Goal: Register for event/course

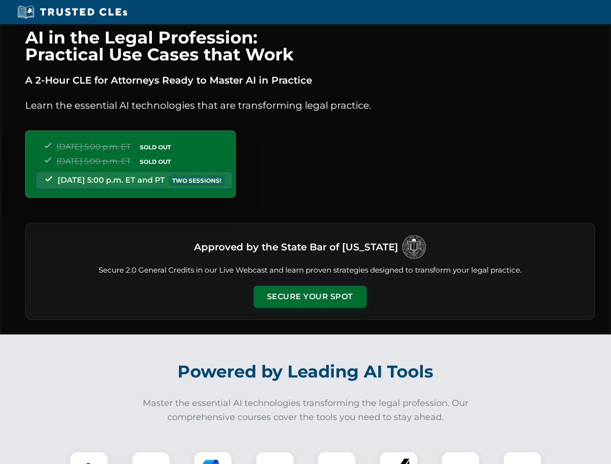
click at [310, 297] on button "Secure Your Spot" at bounding box center [309, 297] width 113 height 22
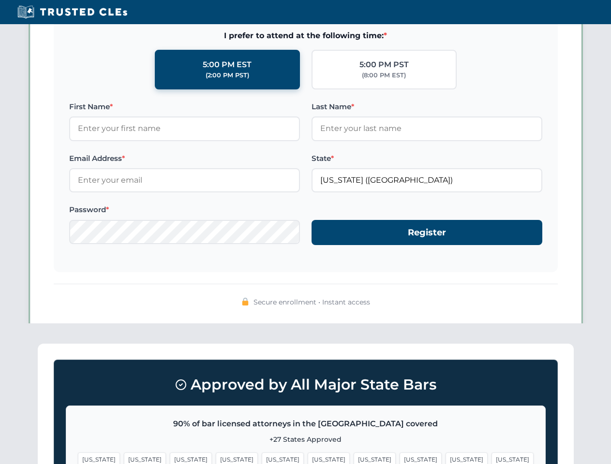
click at [445, 458] on span "[US_STATE]" at bounding box center [466, 460] width 42 height 14
